Goal: Task Accomplishment & Management: Use online tool/utility

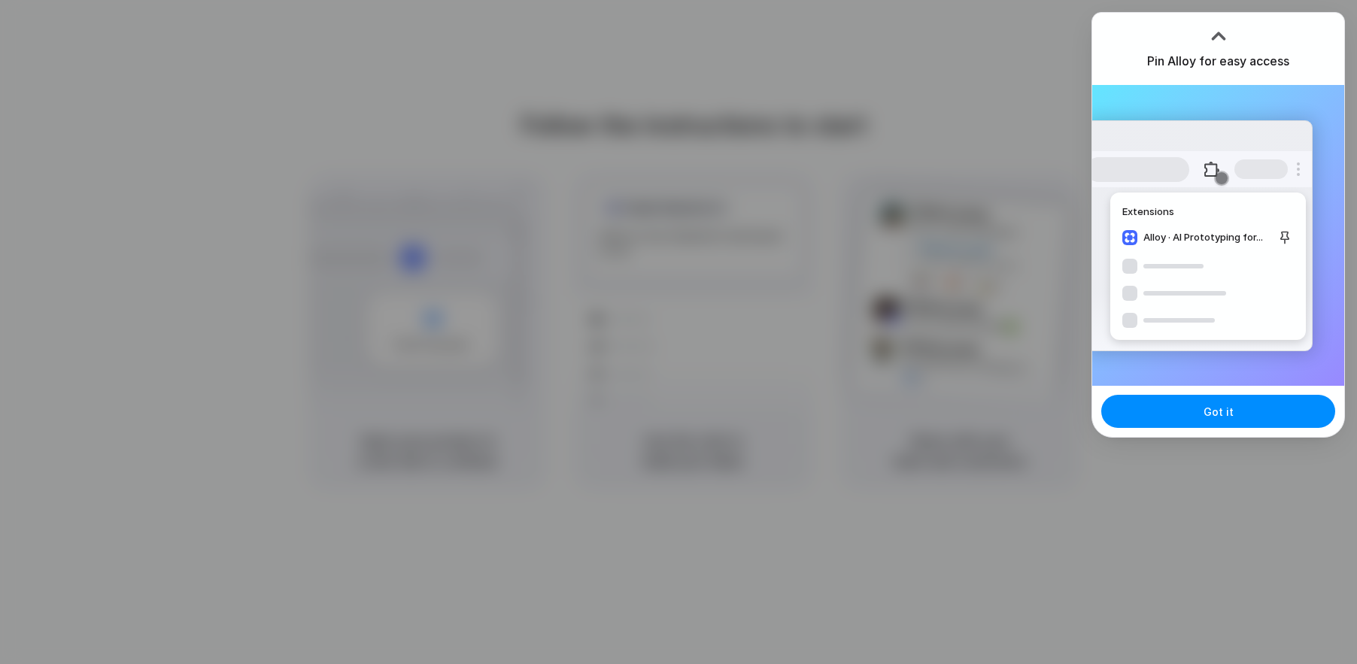
click at [1219, 2] on div at bounding box center [678, 332] width 1357 height 664
click at [1046, 66] on div at bounding box center [678, 332] width 1357 height 664
click at [1238, 409] on button "Got it" at bounding box center [1218, 411] width 234 height 33
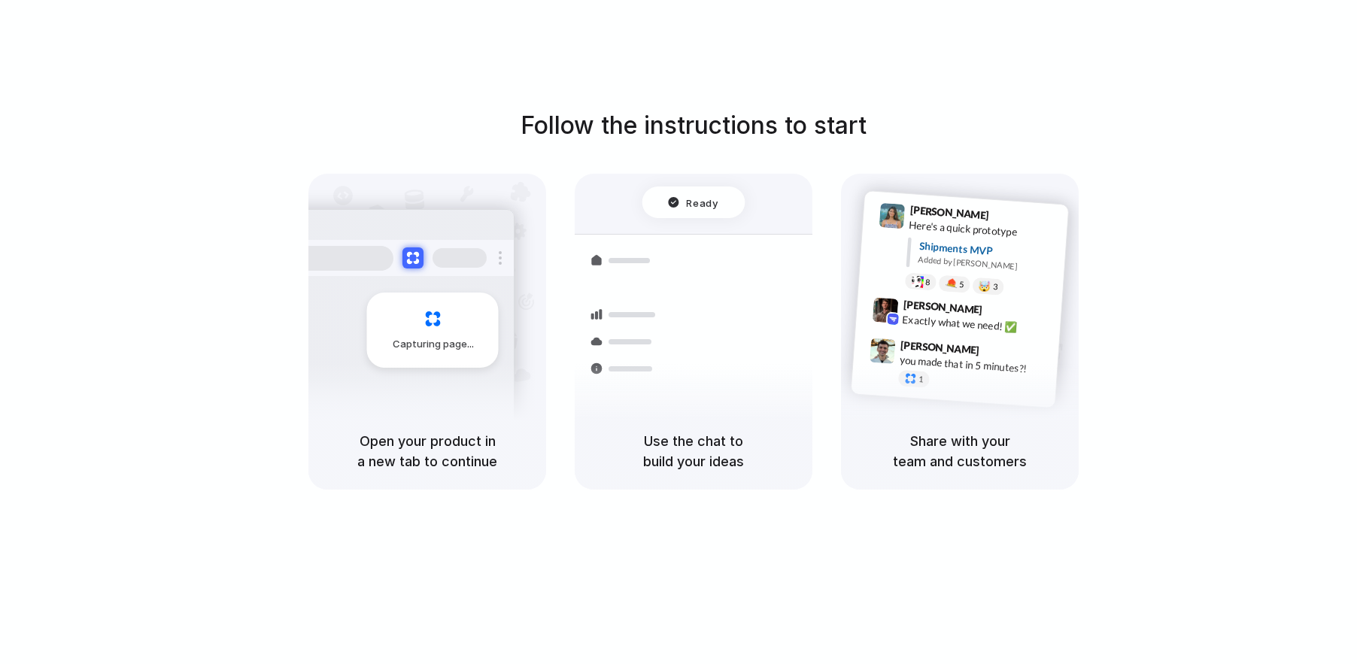
click at [784, 544] on div "Follow the instructions to start Capturing page Open your product in a new tab …" at bounding box center [693, 347] width 1387 height 694
click at [872, 334] on div "Simon Kubica 9:47 AM you made that in 5 minutes?! 1" at bounding box center [955, 367] width 208 height 71
drag, startPoint x: 721, startPoint y: 648, endPoint x: 757, endPoint y: 421, distance: 230.0
click at [757, 421] on div "Follow the instructions to start Capturing page Open your product in a new tab …" at bounding box center [693, 347] width 1387 height 694
click at [756, 154] on div "Follow the instructions to start Capturing page Open your product in a new tab …" at bounding box center [693, 299] width 1357 height 382
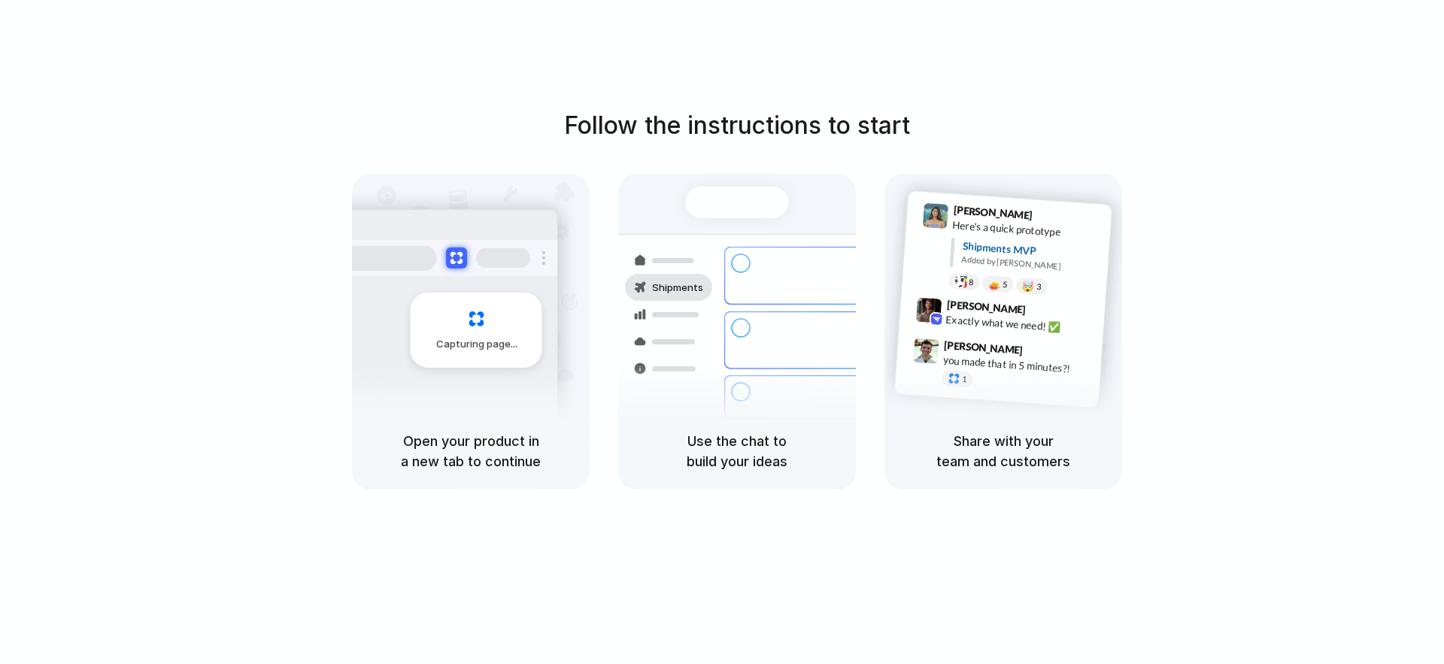
click at [1335, 106] on div "Follow the instructions to start Capturing page Open your product in a new tab …" at bounding box center [737, 347] width 1474 height 694
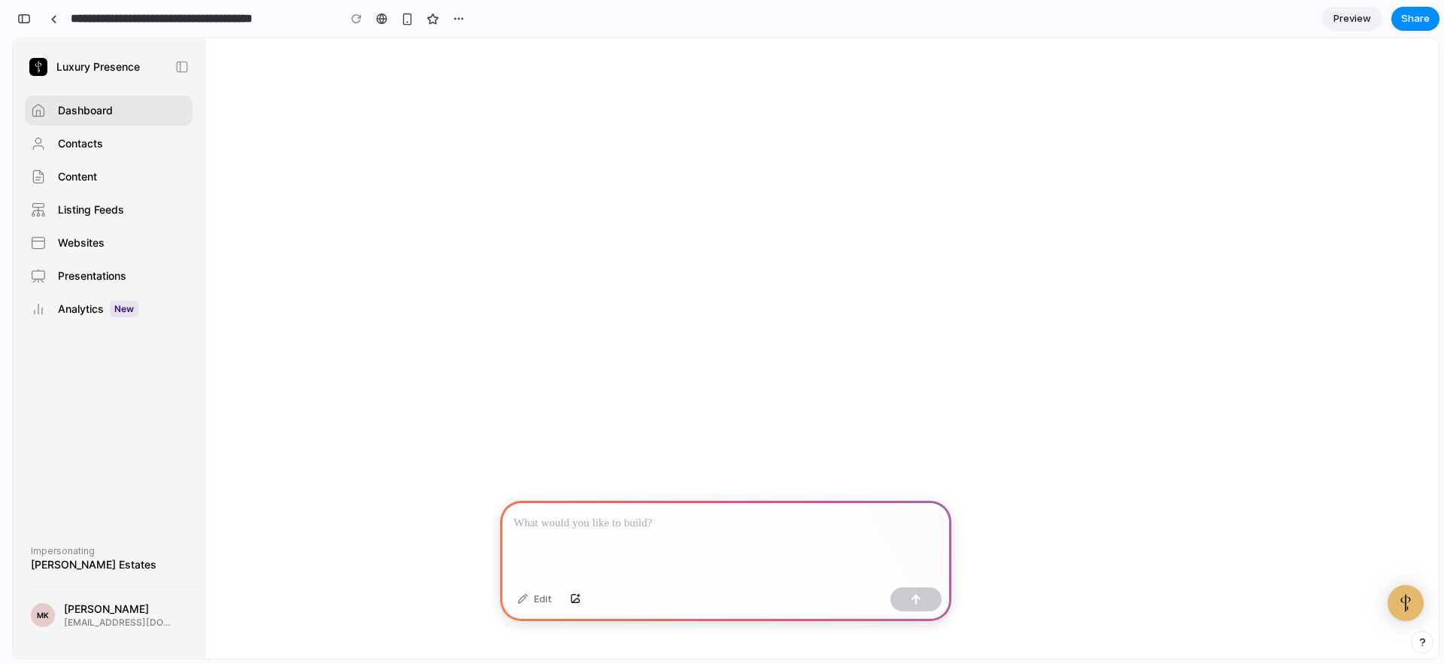
click at [127, 138] on link "Contacts" at bounding box center [109, 144] width 168 height 30
click at [726, 519] on p at bounding box center [726, 523] width 424 height 18
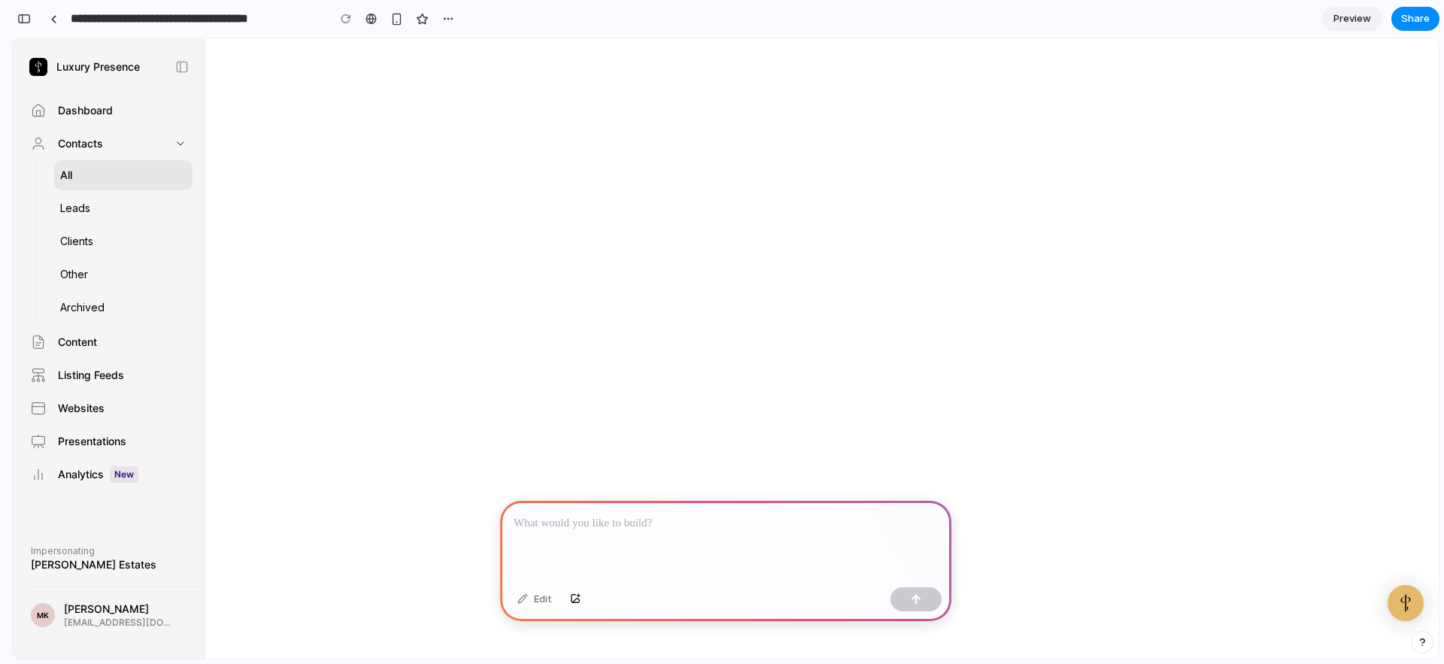
click at [126, 116] on link "Dashboard" at bounding box center [109, 111] width 168 height 30
click at [124, 110] on link "Dashboard" at bounding box center [109, 111] width 168 height 30
click at [116, 353] on link "Content" at bounding box center [109, 342] width 168 height 30
click at [126, 381] on link "Listing Feeds" at bounding box center [109, 375] width 168 height 30
click at [136, 413] on link "Websites" at bounding box center [109, 408] width 168 height 30
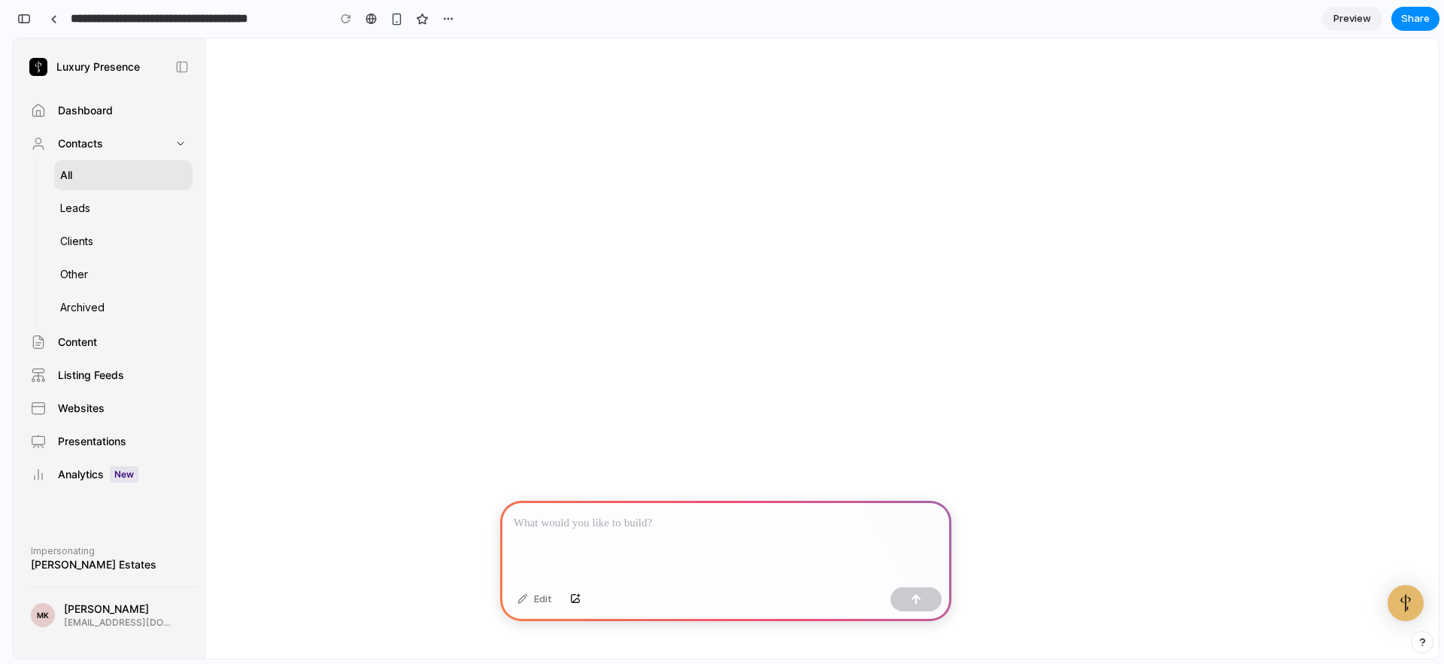
click at [602, 529] on p at bounding box center [726, 523] width 424 height 18
click at [920, 599] on div "button" at bounding box center [916, 599] width 11 height 11
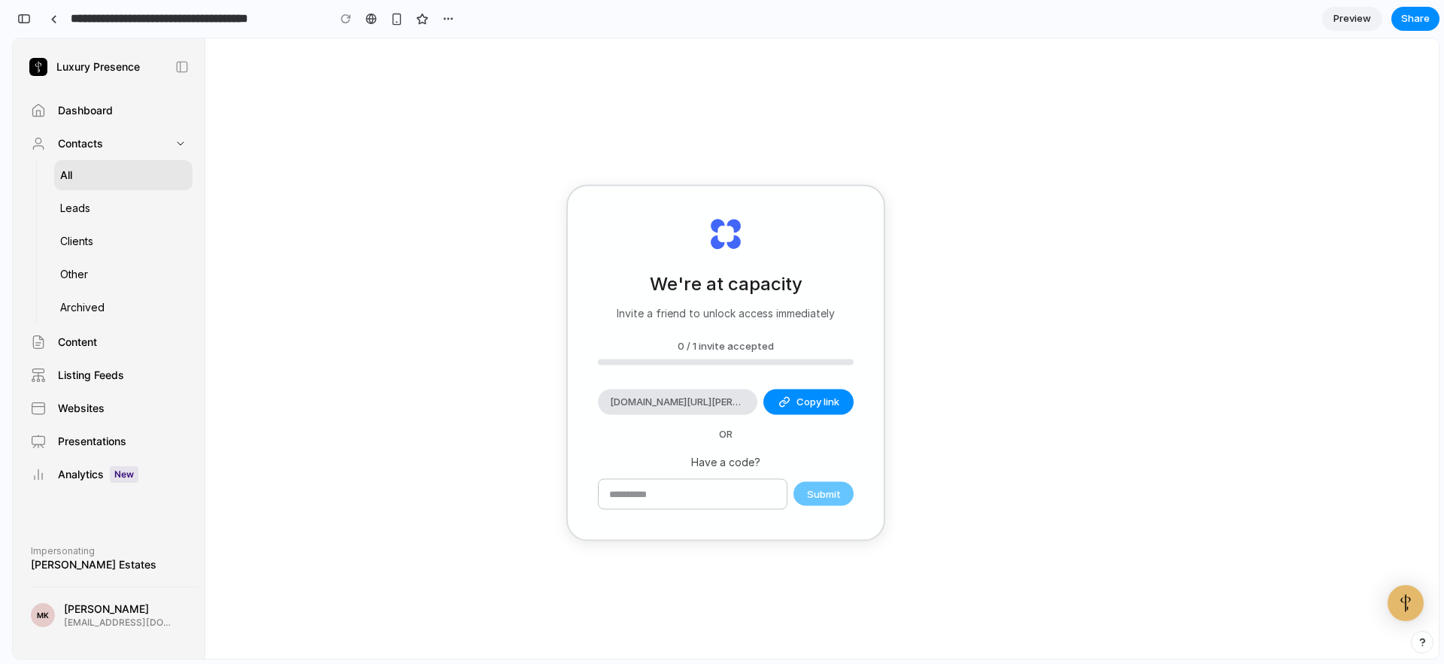
click at [1000, 383] on div "Luxury Presence Toggle Sidebar Dashboard Contacts All Leads Clients Other Archi…" at bounding box center [726, 348] width 1426 height 620
click at [59, 23] on link at bounding box center [53, 19] width 23 height 23
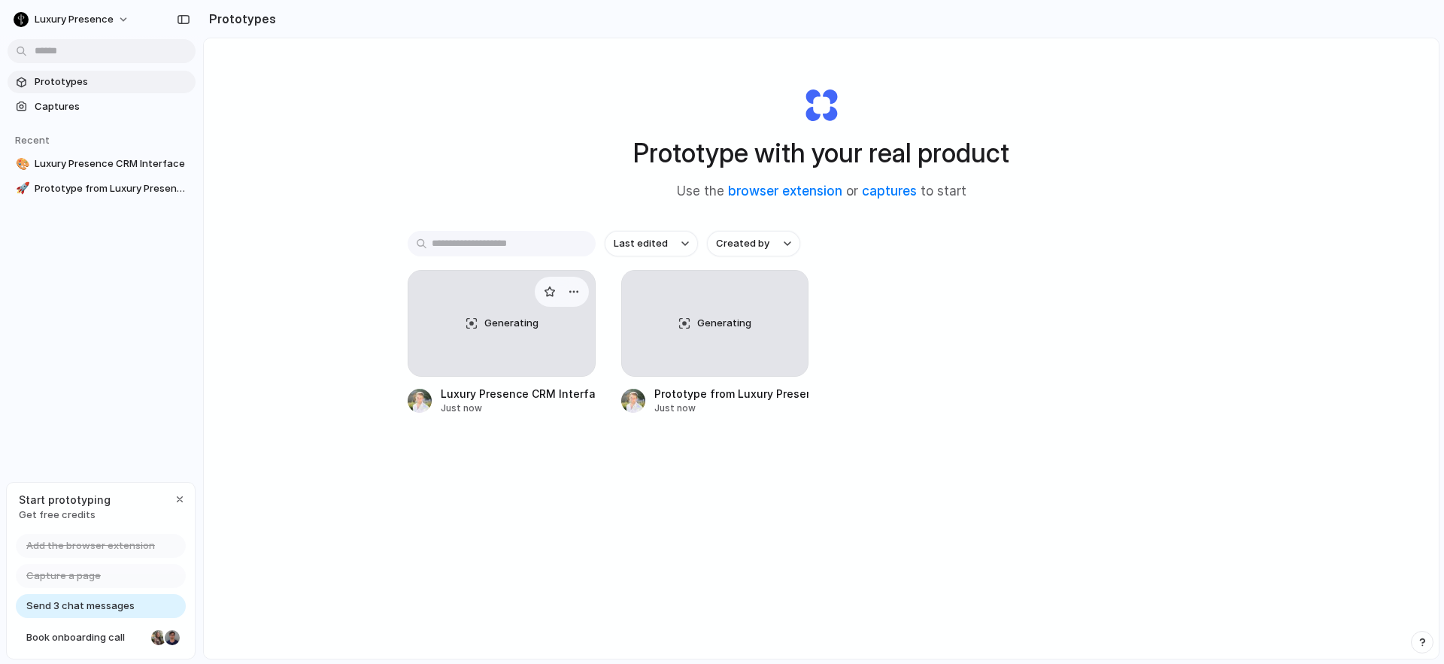
click at [481, 328] on div "Generating" at bounding box center [501, 323] width 187 height 105
